Goal: Navigation & Orientation: Find specific page/section

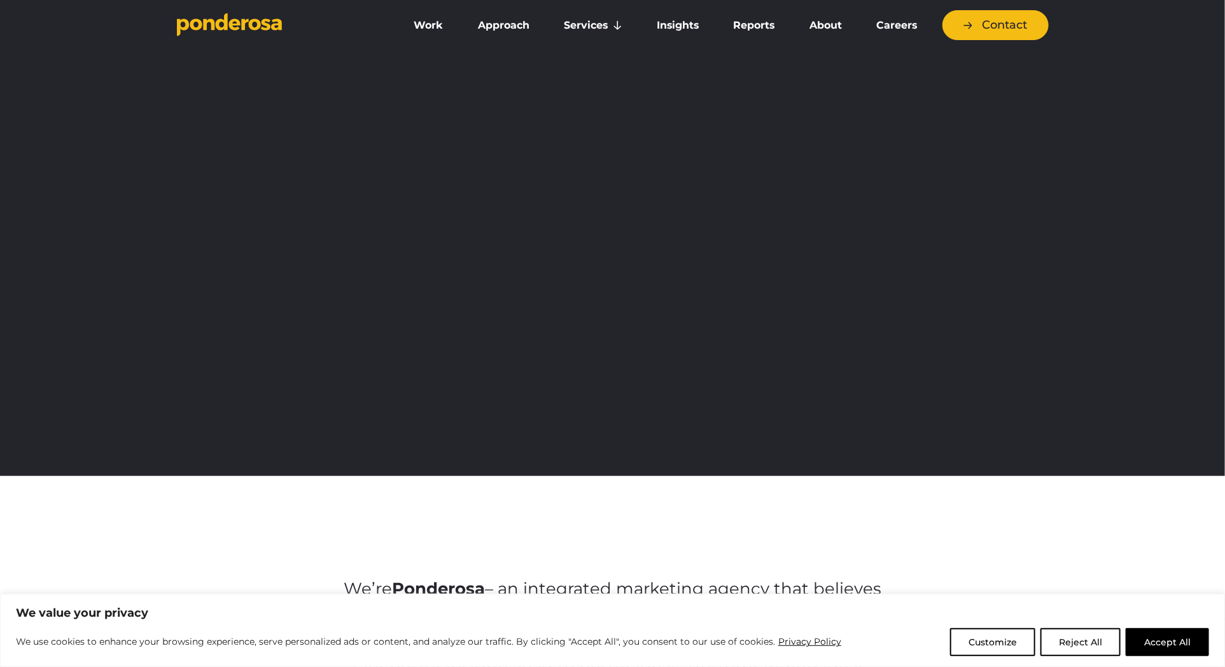
click at [1179, 646] on button "Accept All" at bounding box center [1167, 642] width 83 height 28
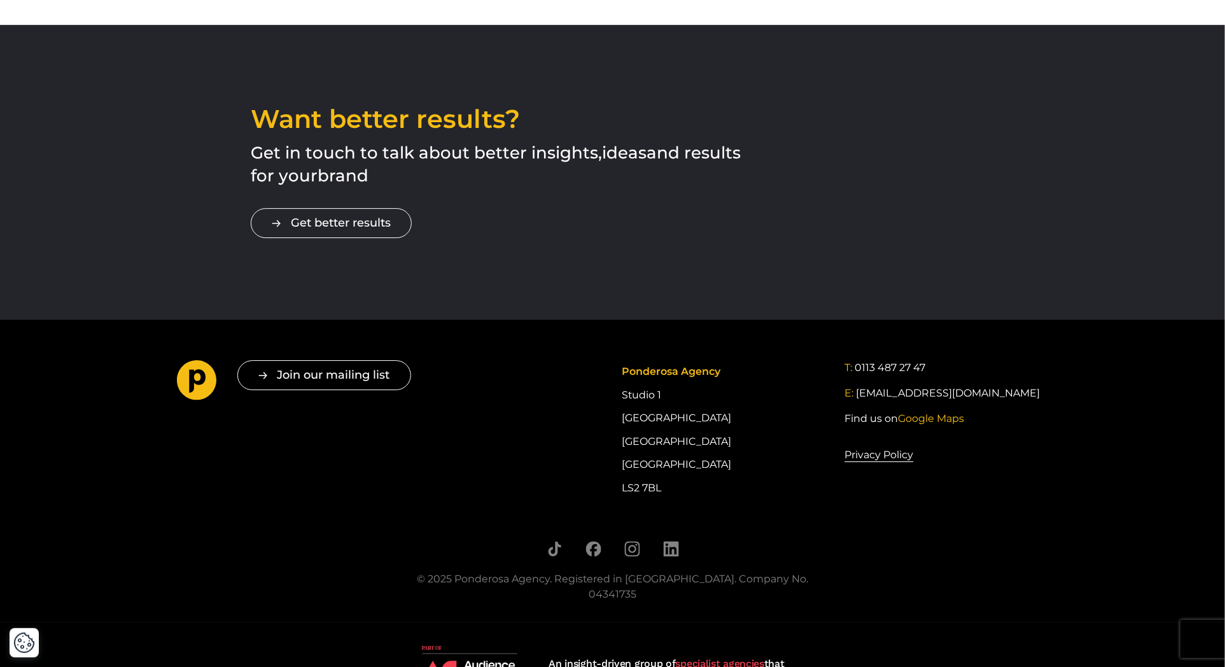
scroll to position [2199, 0]
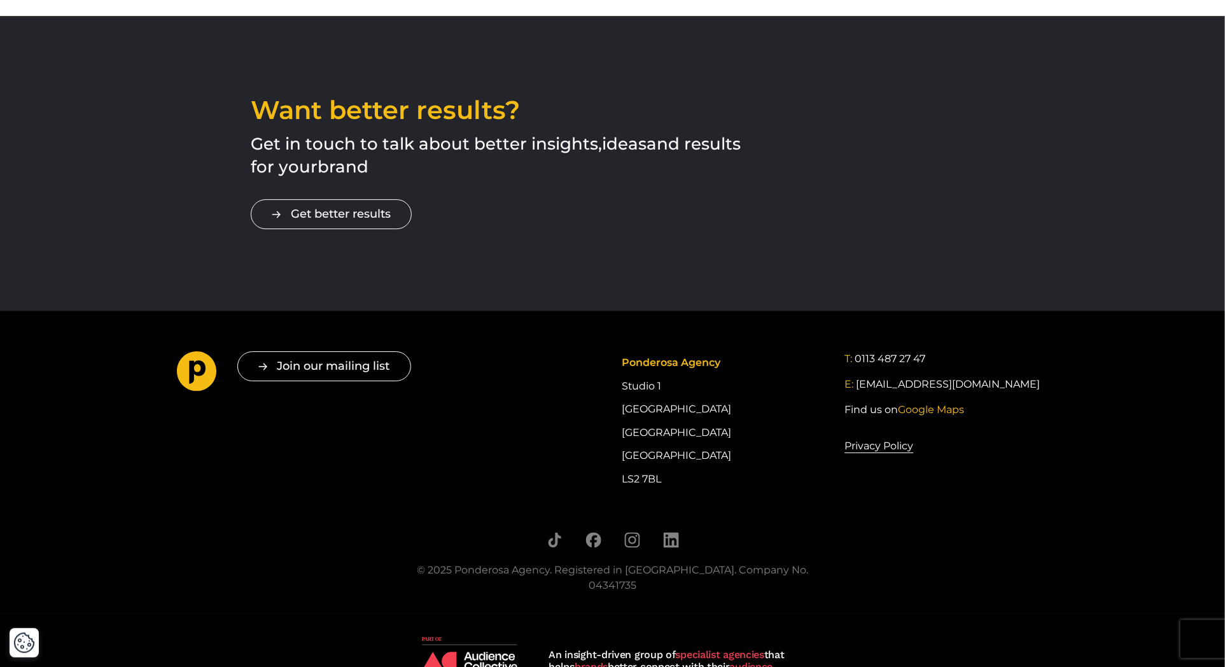
click at [719, 648] on div "An insight-driven group of specialist agencies that helps brands better connect…" at bounding box center [676, 660] width 255 height 24
click at [769, 563] on div "© 2025 Ponderosa Agency. Registered in [GEOGRAPHIC_DATA]. Company No. 04341735" at bounding box center [613, 578] width 426 height 31
copy div "04341735"
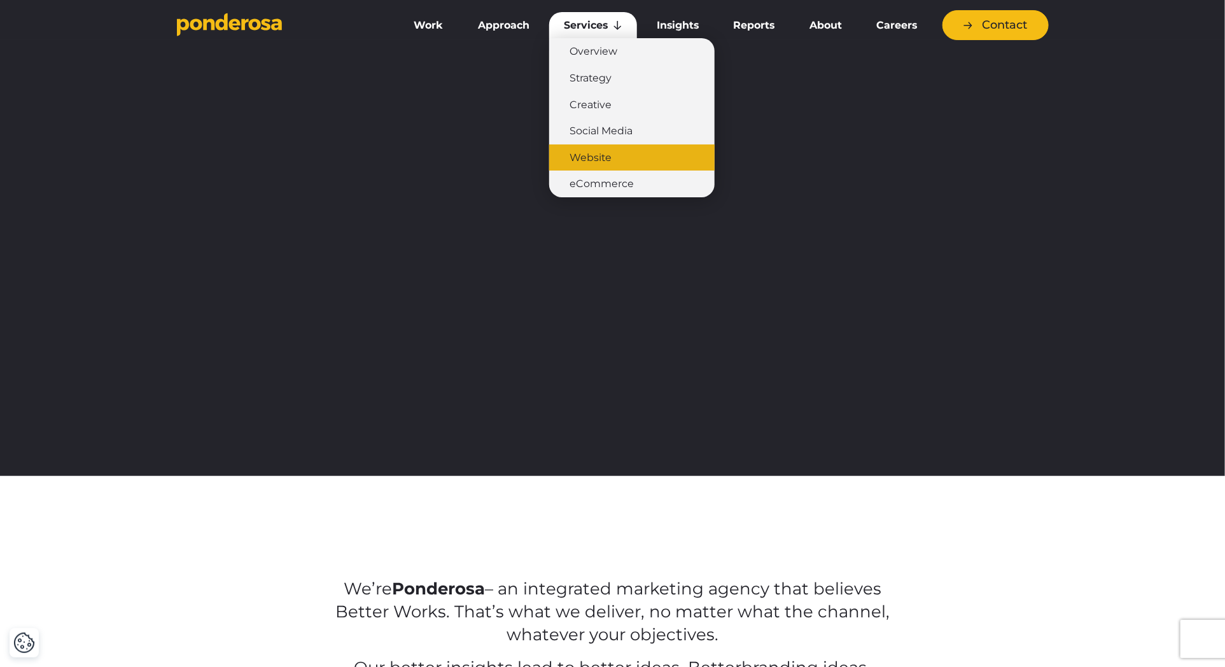
click at [619, 154] on link "Website" at bounding box center [631, 157] width 165 height 27
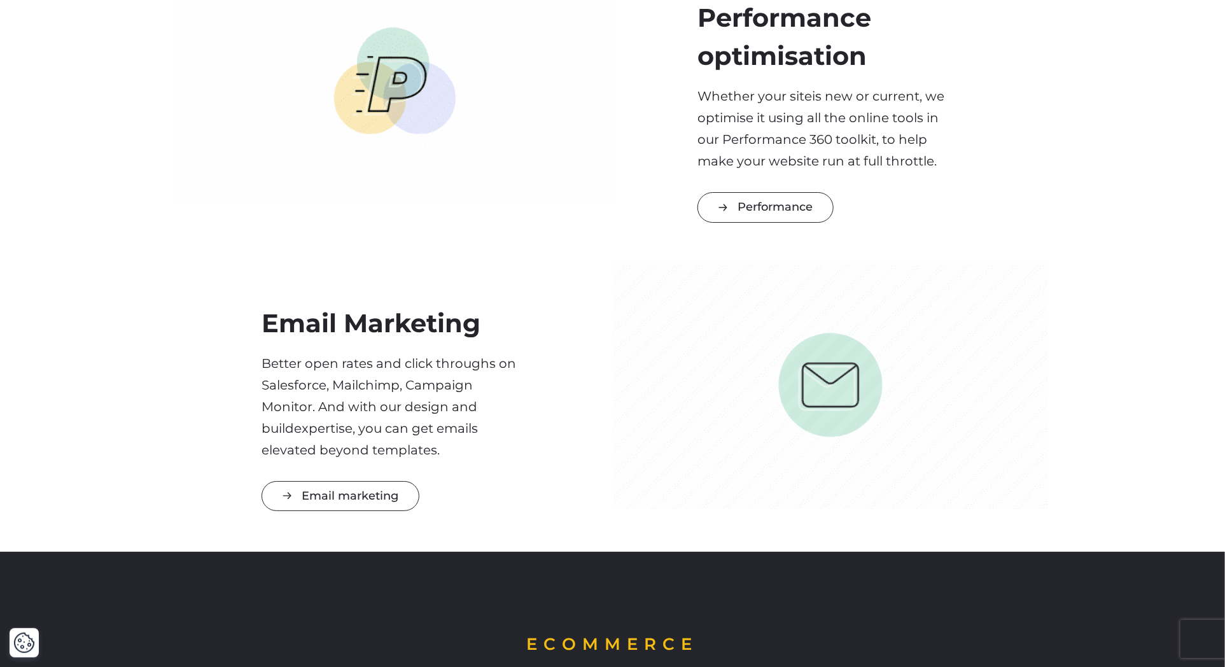
scroll to position [2544, 0]
